Goal: Information Seeking & Learning: Learn about a topic

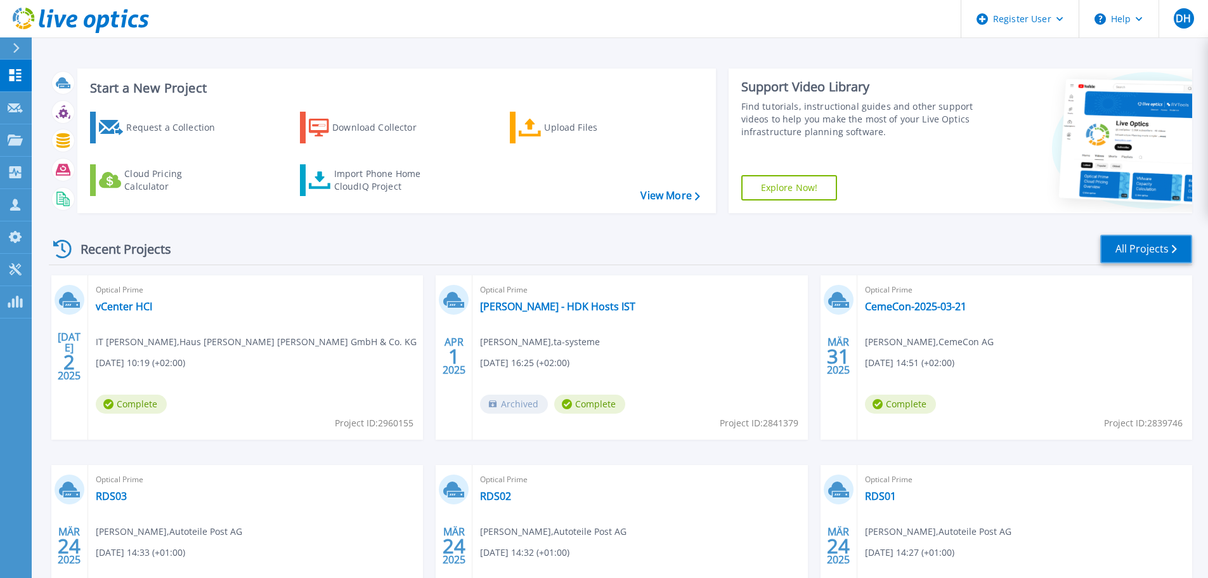
click at [1109, 249] on link "All Projects" at bounding box center [1146, 249] width 92 height 29
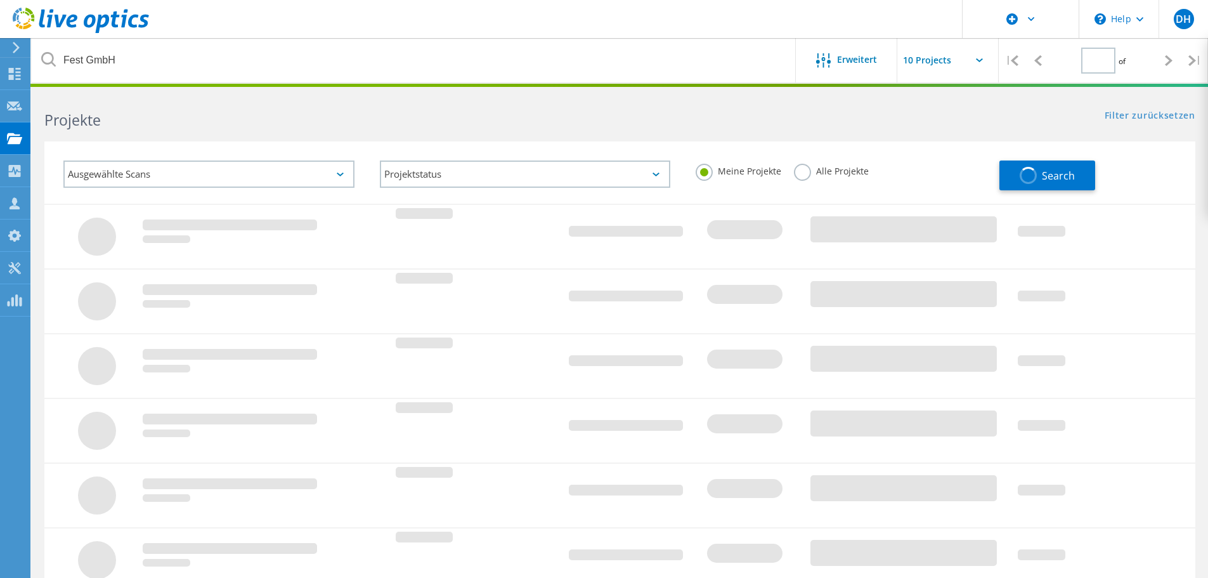
type input "1"
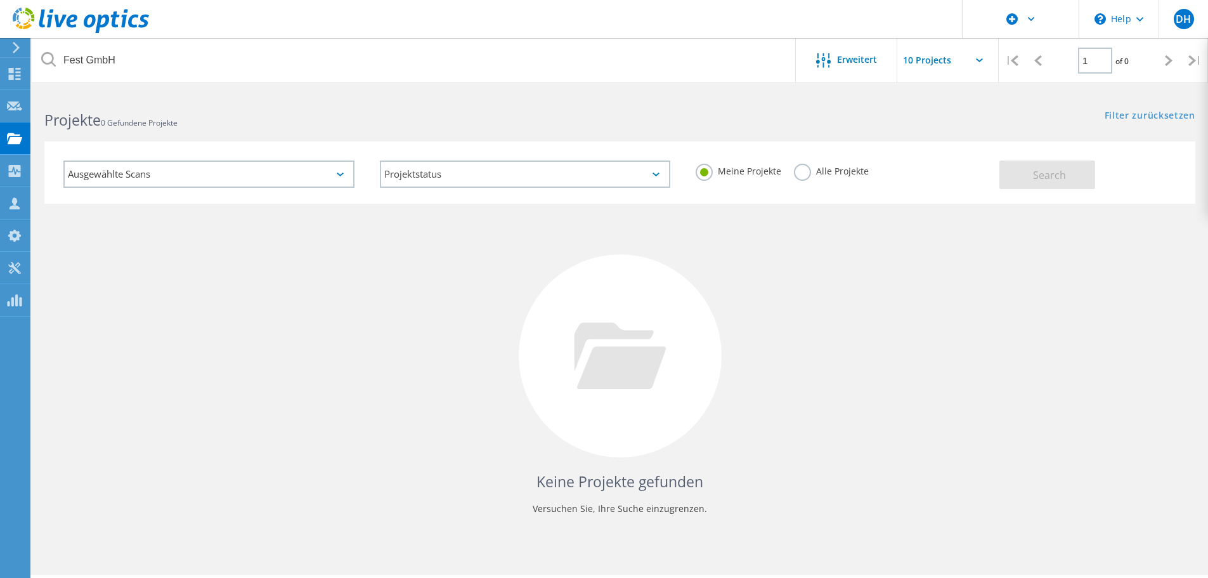
click at [804, 173] on label "Alle Projekte" at bounding box center [831, 170] width 75 height 12
click at [0, 0] on input "Alle Projekte" at bounding box center [0, 0] width 0 height 0
click at [1027, 167] on button "Search" at bounding box center [1048, 174] width 96 height 29
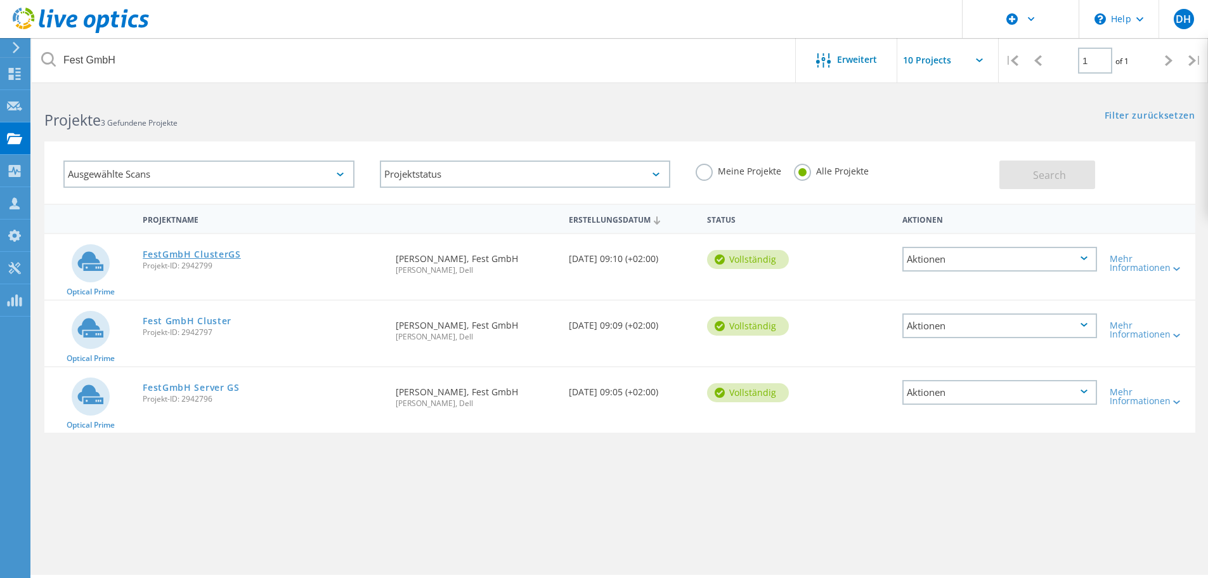
click at [200, 253] on link "FestGmbH ClusterGS" at bounding box center [192, 254] width 98 height 9
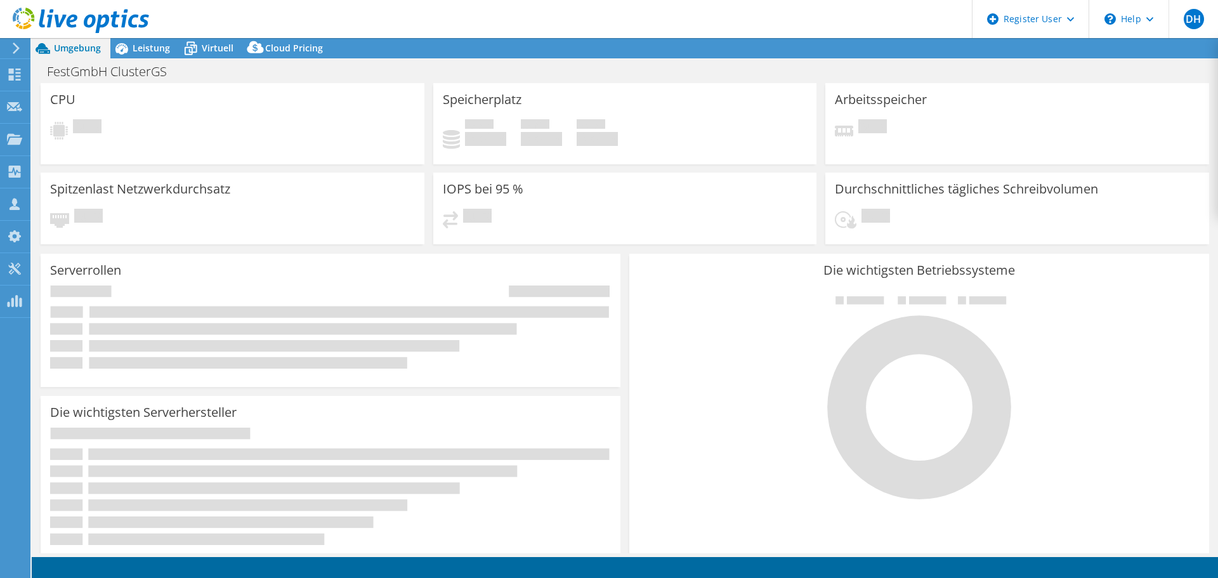
select select "USD"
select select "EUFrankfurt"
select select "EUR"
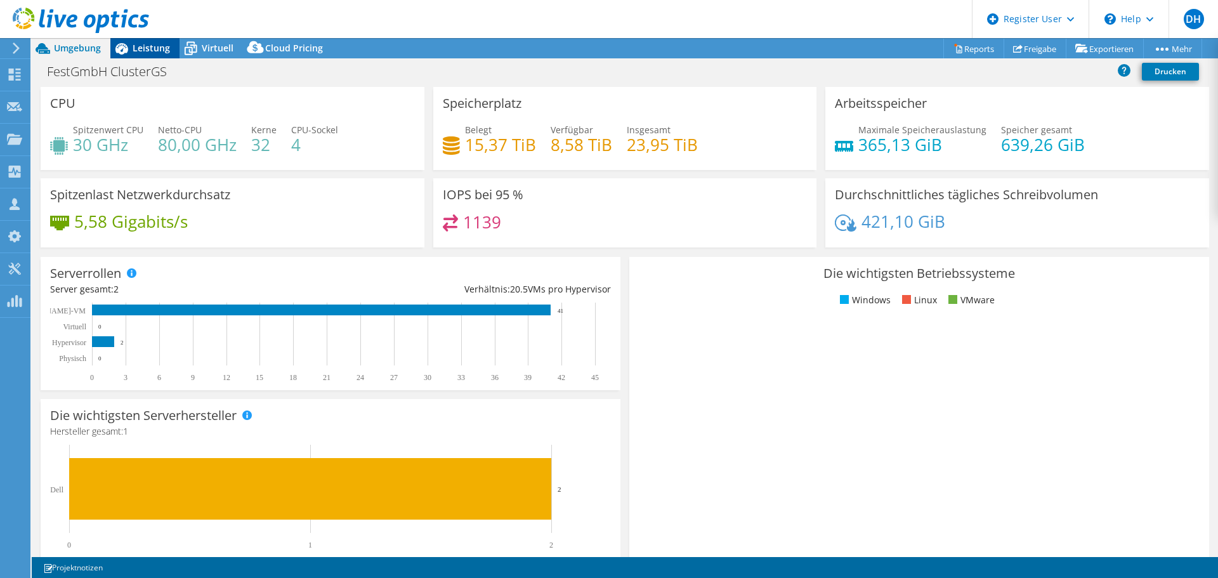
click at [157, 53] on span "Leistung" at bounding box center [151, 48] width 37 height 12
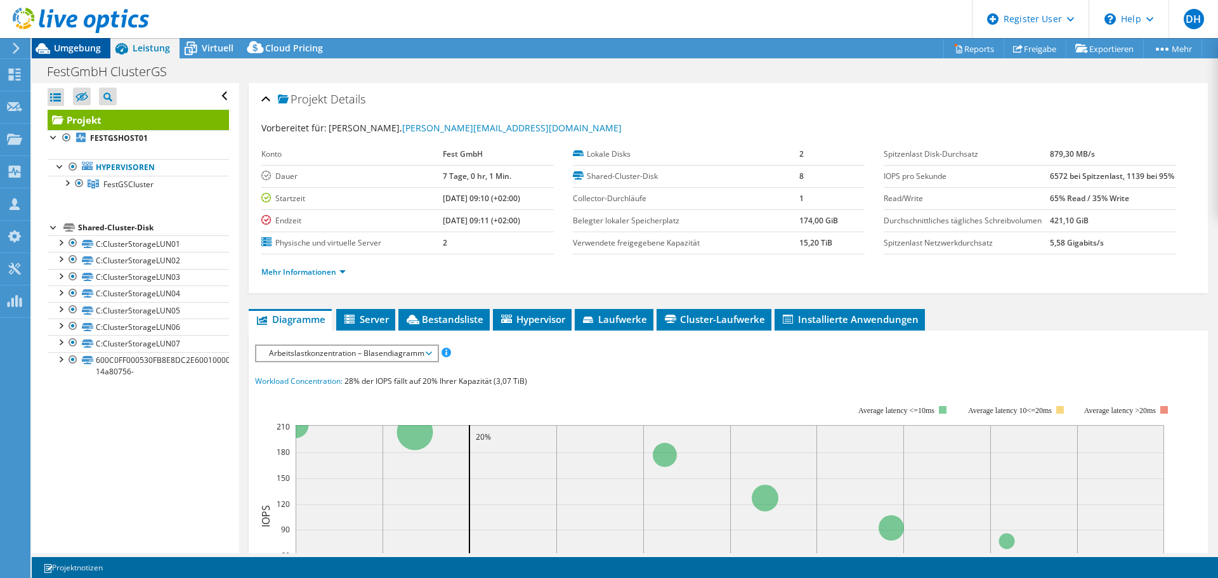
click at [49, 51] on icon at bounding box center [43, 48] width 15 height 11
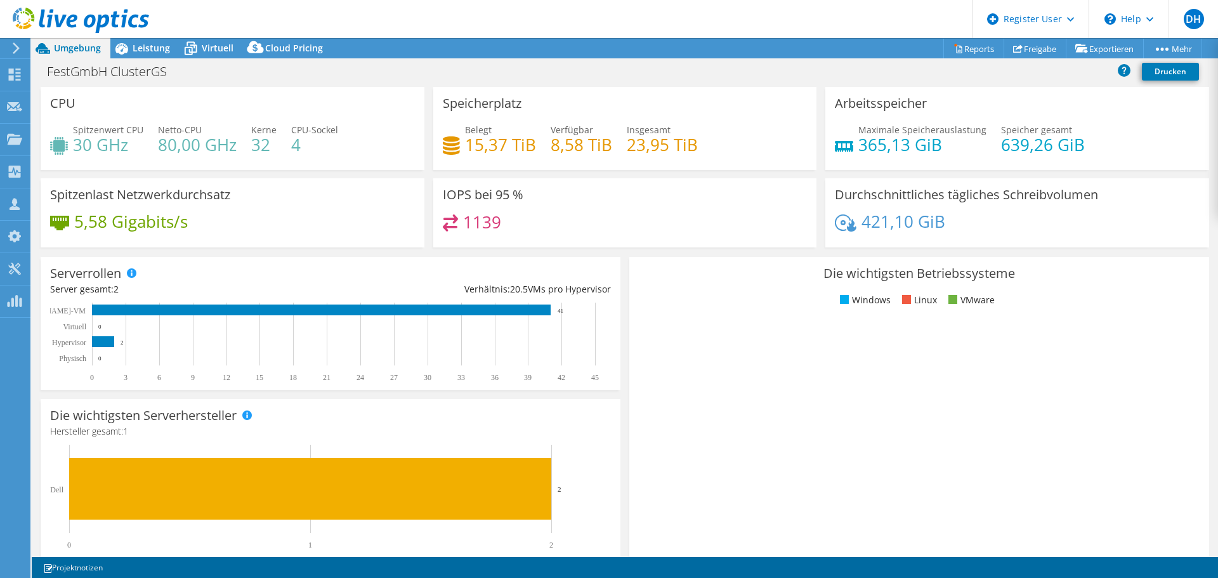
click at [46, 24] on icon at bounding box center [81, 21] width 136 height 26
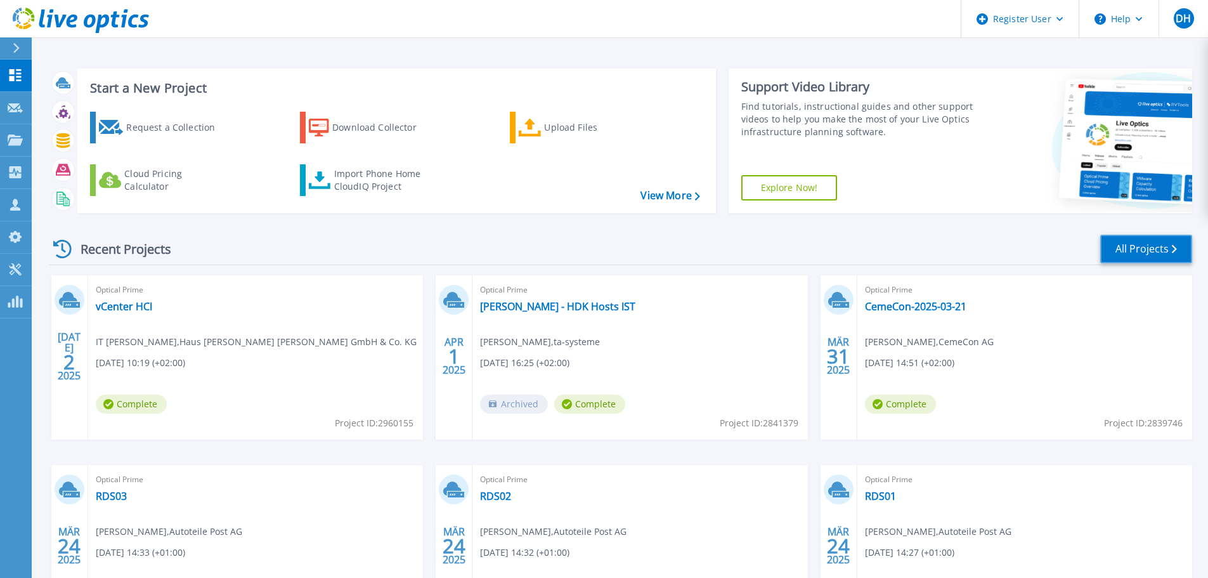
click at [1144, 245] on link "All Projects" at bounding box center [1146, 249] width 92 height 29
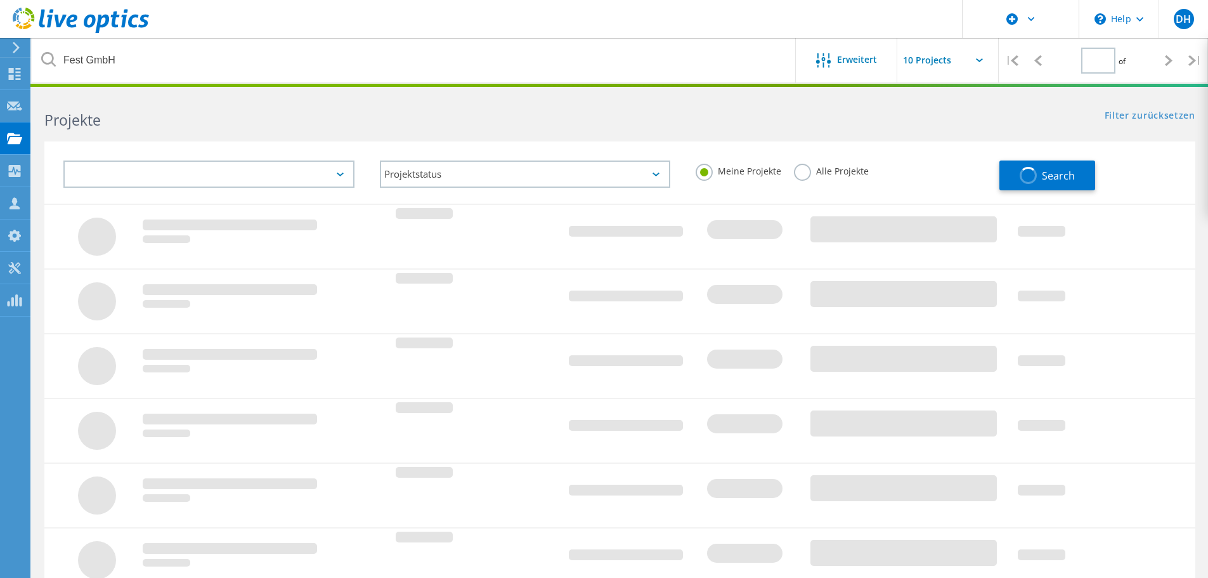
type input "1"
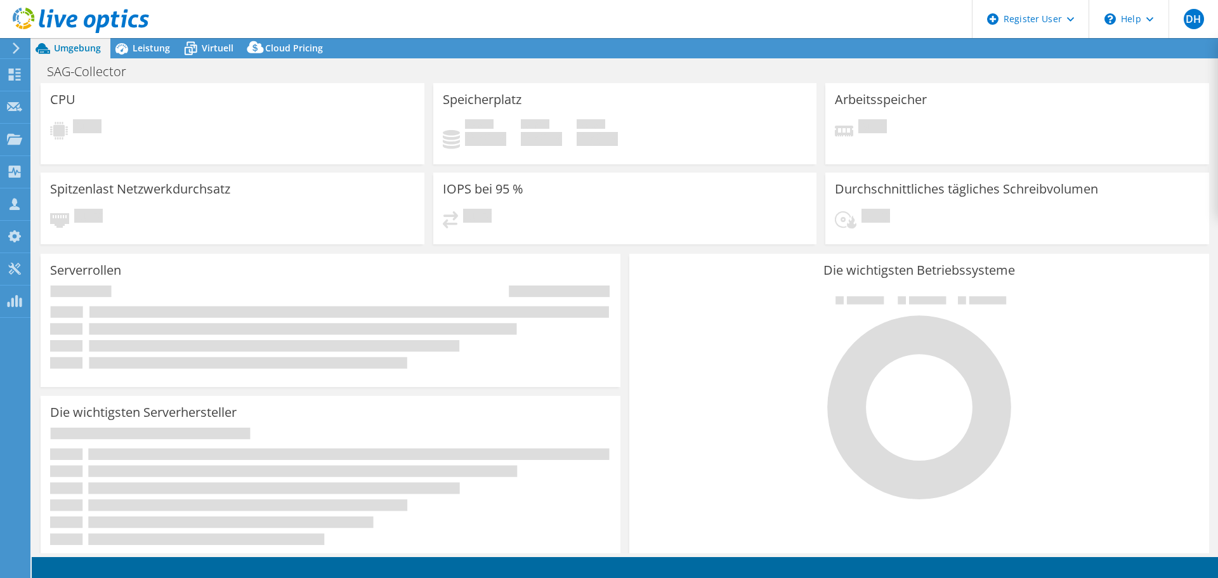
select select "USD"
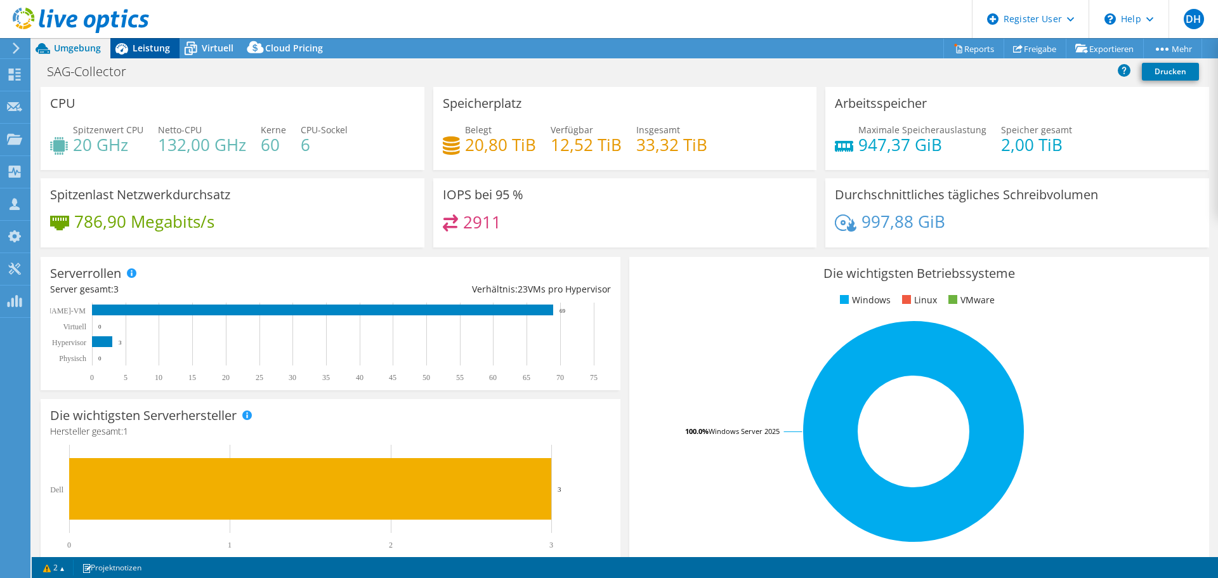
click at [143, 46] on span "Leistung" at bounding box center [151, 48] width 37 height 12
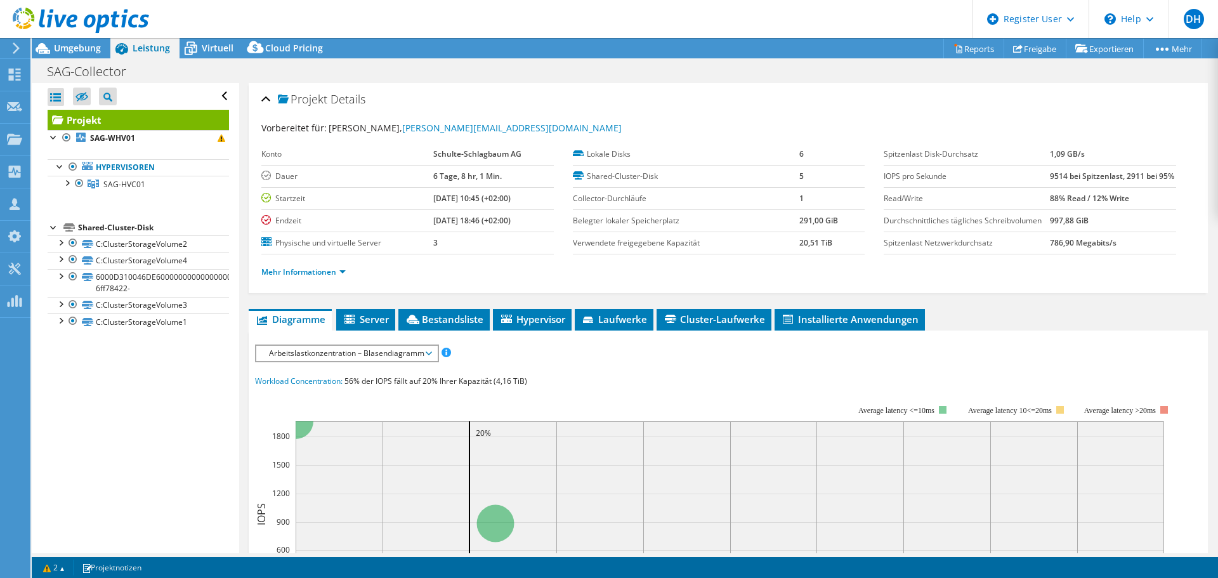
click at [999, 115] on div "Vorbereitet für: Marco Ritscher, marco.ritscher@sag-schlagbaum.com Konto Schult…" at bounding box center [728, 202] width 934 height 176
click at [101, 162] on link "Hypervisoren" at bounding box center [138, 167] width 181 height 16
click at [112, 183] on span "SAG-HVC01" at bounding box center [124, 184] width 42 height 11
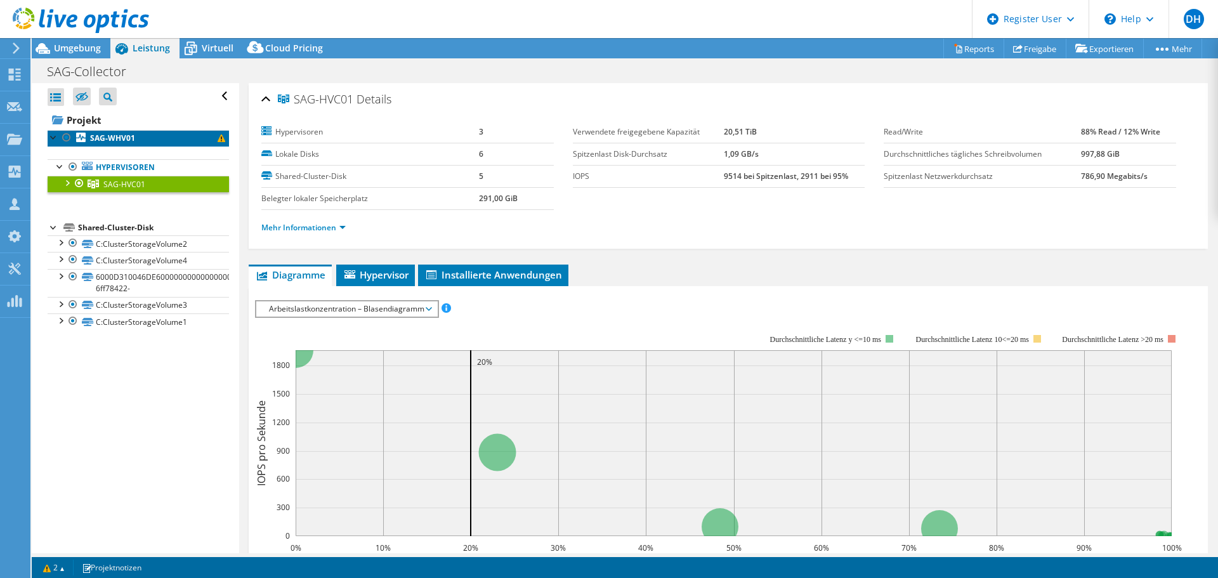
click at [101, 140] on b "SAG-WHV01" at bounding box center [112, 138] width 45 height 11
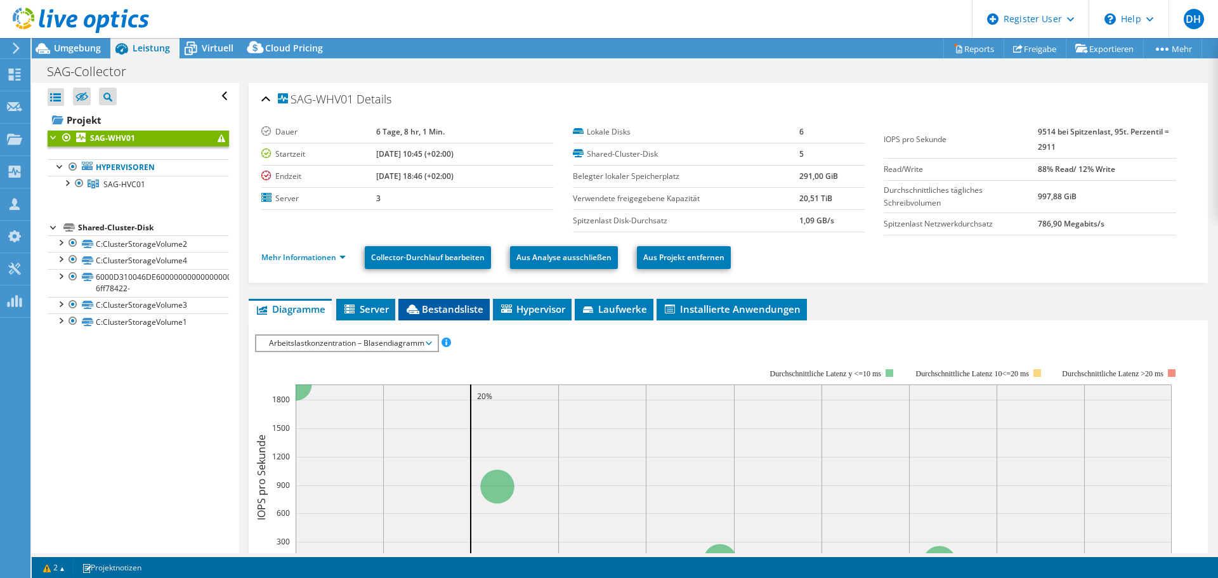
click at [447, 311] on span "Bestandsliste" at bounding box center [444, 309] width 79 height 13
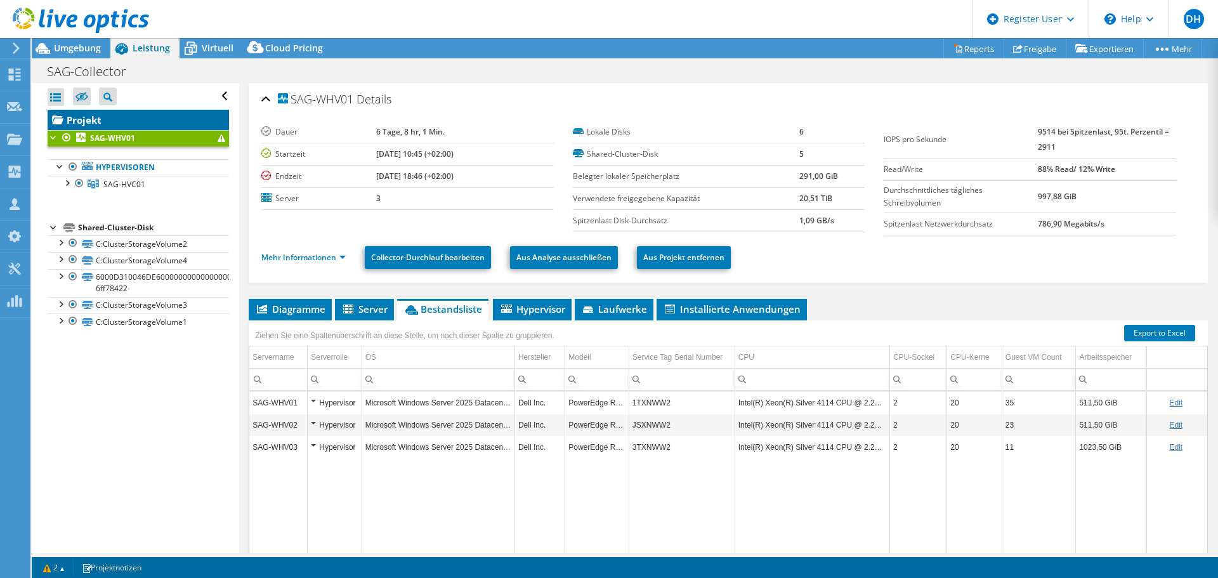
click at [75, 120] on link "Projekt" at bounding box center [138, 120] width 181 height 20
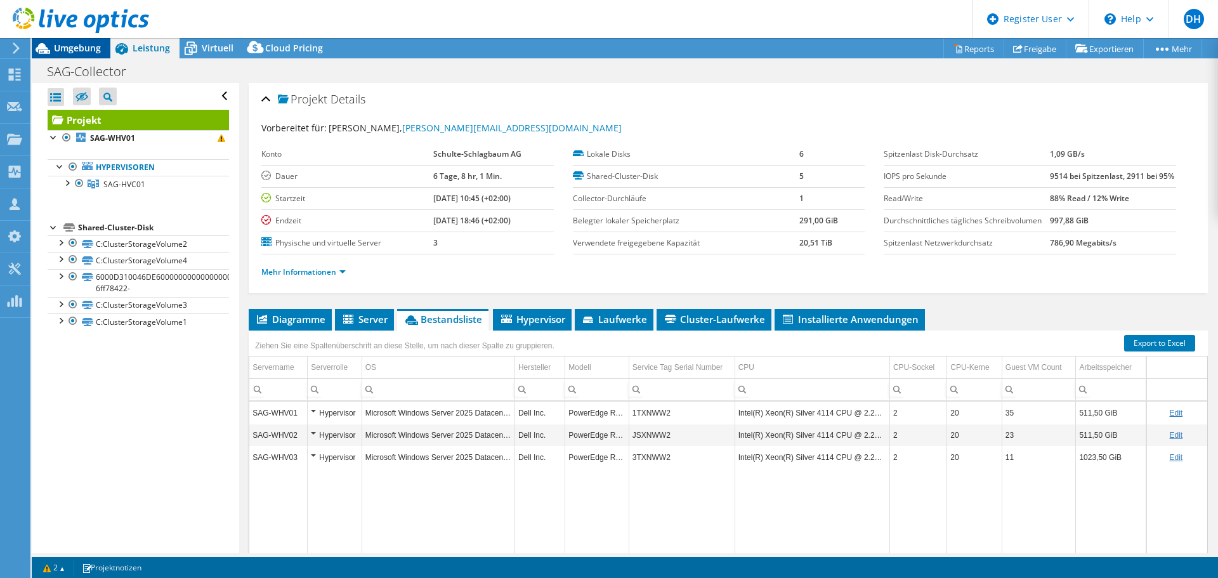
click at [79, 51] on span "Umgebung" at bounding box center [77, 48] width 47 height 12
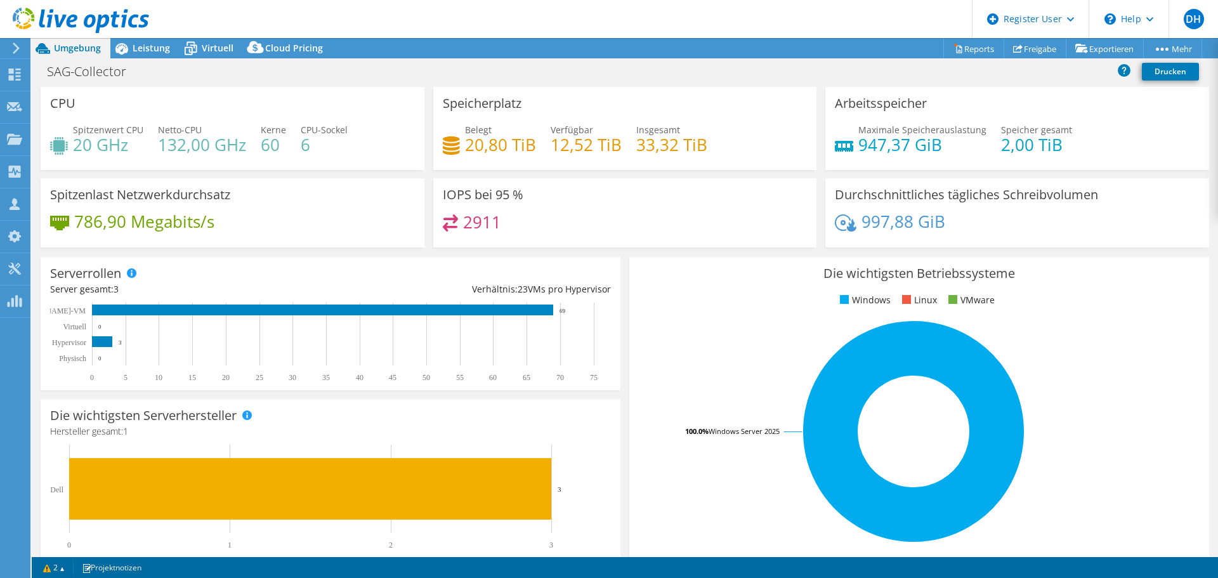
click at [993, 112] on div "Arbeitsspeicher Maximale Speicherauslastung 947,37 GiB Speicher gesamt 2,00 TiB" at bounding box center [1017, 128] width 384 height 83
click at [226, 102] on div "CPU Spitzenwert CPU 20 GHz Netto-CPU 132,00 GHz Kerne 60 CPU-Sockel 6" at bounding box center [233, 128] width 384 height 83
click at [134, 50] on span "Leistung" at bounding box center [151, 48] width 37 height 12
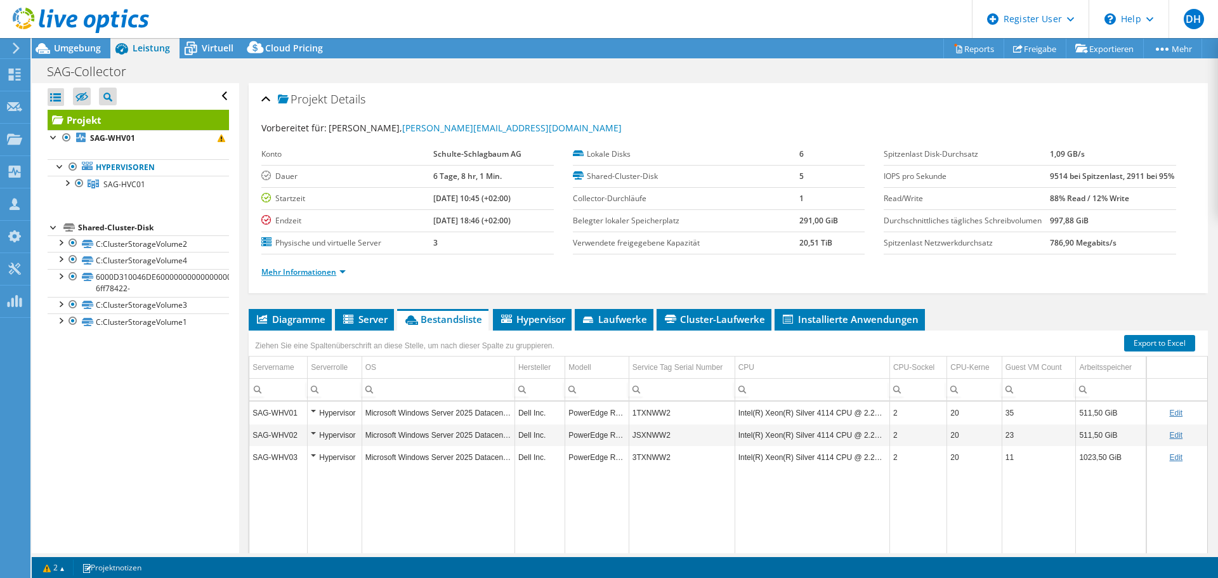
click at [337, 277] on link "Mehr Informationen" at bounding box center [303, 271] width 84 height 11
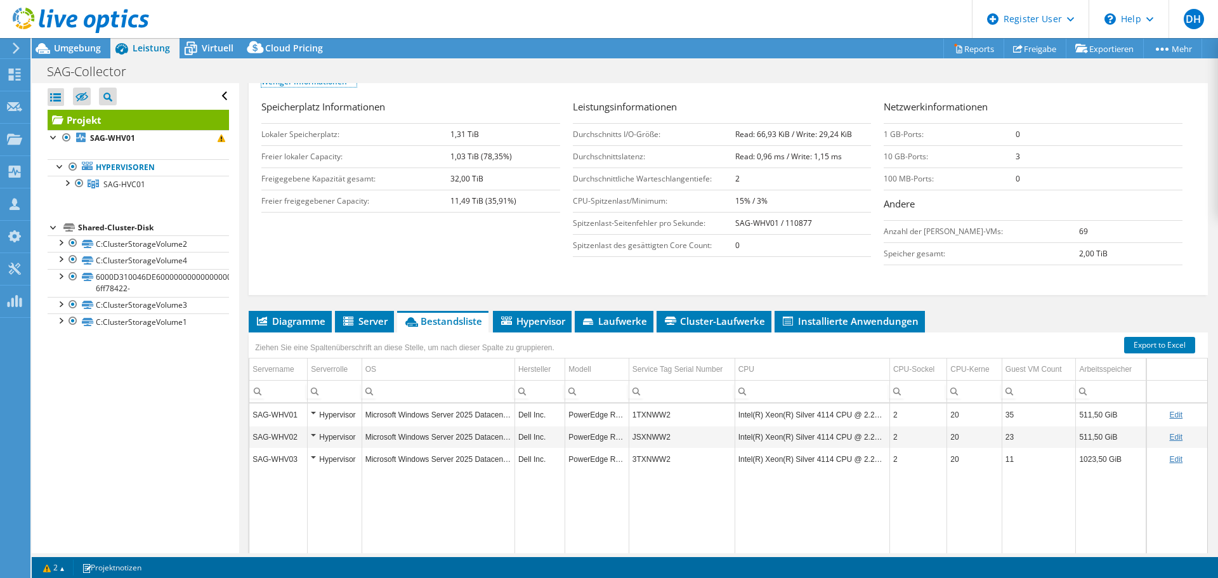
scroll to position [127, 0]
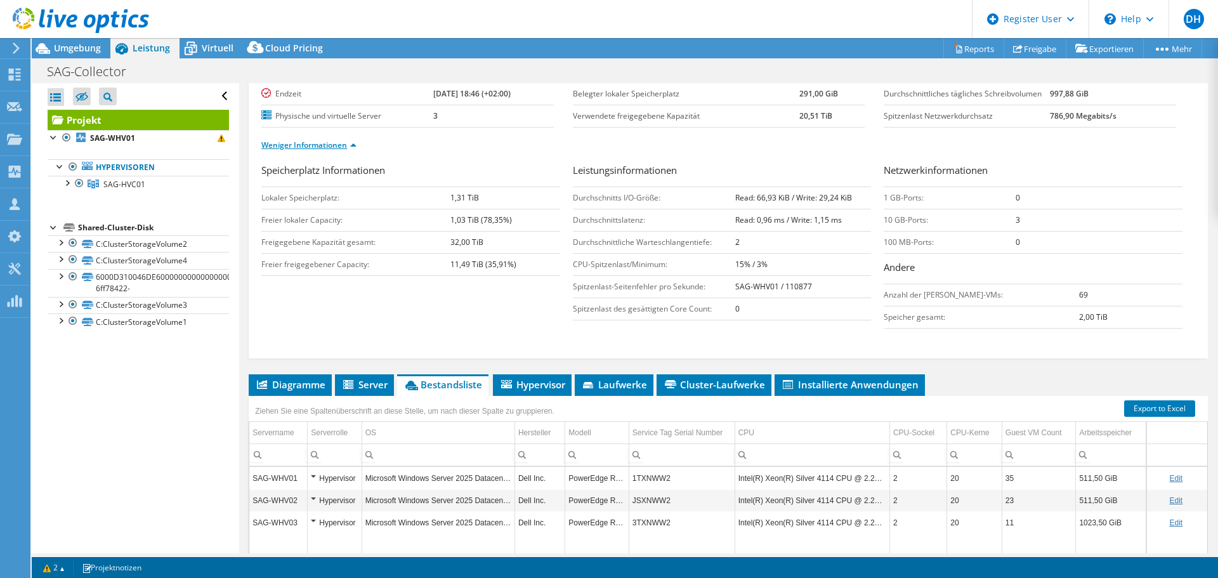
click at [332, 150] on link "Weniger Informationen" at bounding box center [308, 145] width 95 height 11
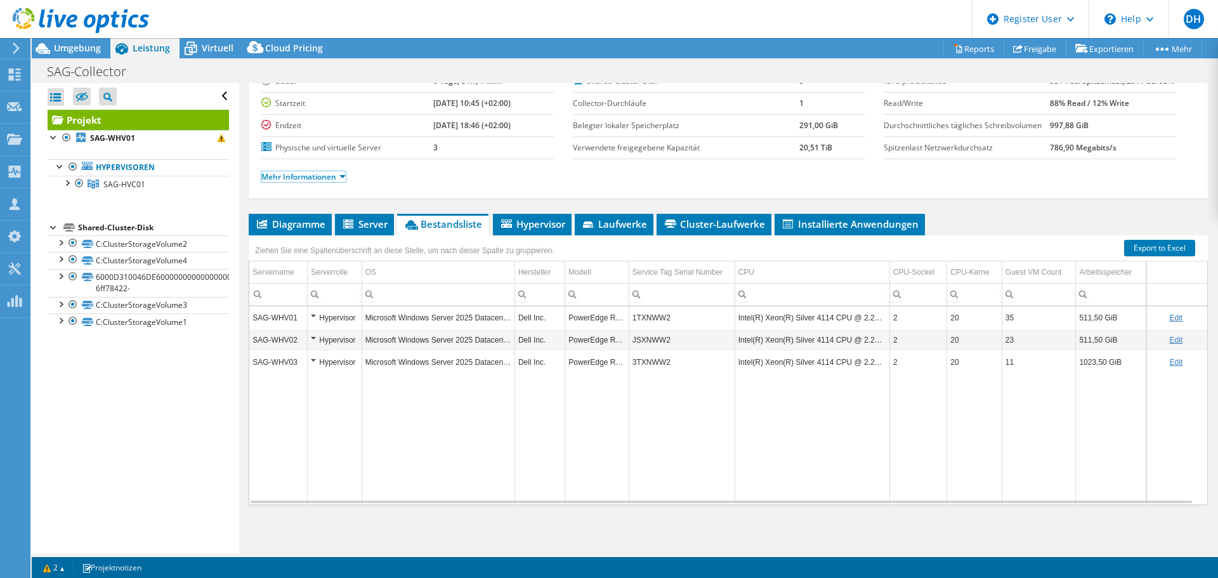
scroll to position [0, 0]
